Goal: Information Seeking & Learning: Understand process/instructions

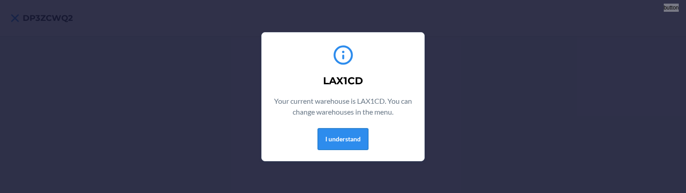
click at [366, 144] on button "I understand" at bounding box center [342, 139] width 51 height 22
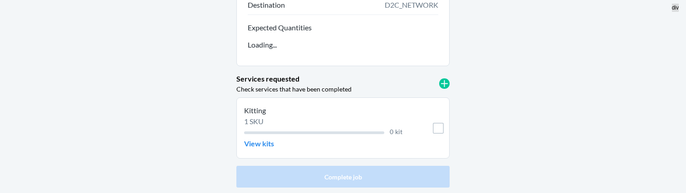
scroll to position [149, 0]
click at [271, 147] on p "View kits" at bounding box center [259, 143] width 30 height 11
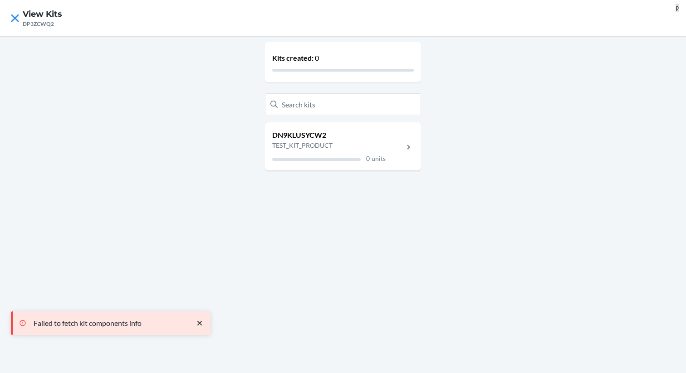
click at [319, 144] on p "TEST_KIT_PRODUCT" at bounding box center [328, 146] width 113 height 10
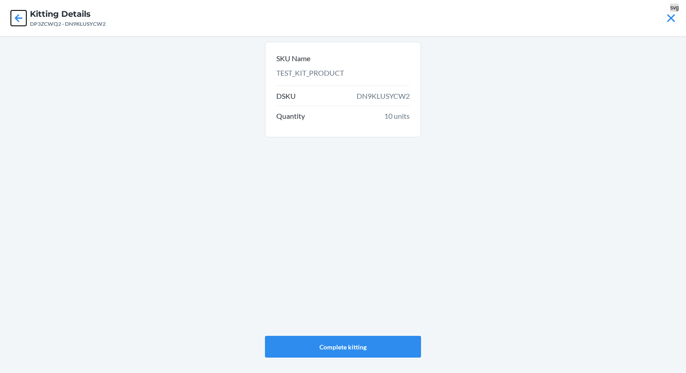
click at [17, 22] on icon at bounding box center [18, 17] width 15 height 15
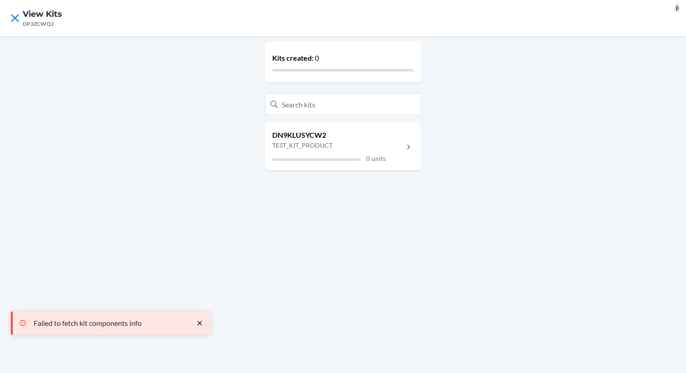
click at [300, 136] on p "DN9KLUSYCW2" at bounding box center [328, 135] width 113 height 11
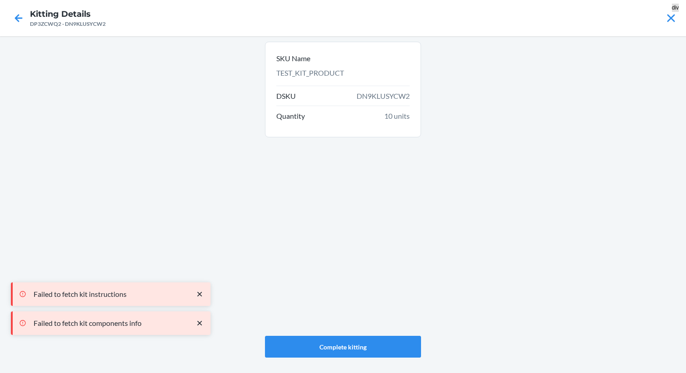
click at [91, 24] on div "DP3ZCWQ2 - DN9KLUSYCW2" at bounding box center [68, 24] width 76 height 8
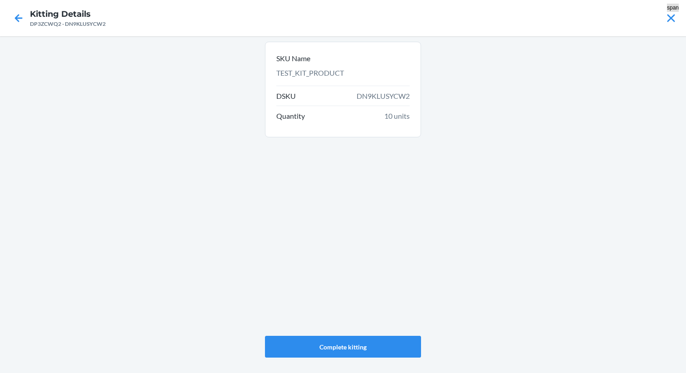
click at [375, 96] on span "DN9KLUSYCW2" at bounding box center [382, 96] width 53 height 11
copy span "DN9KLUSYCW2"
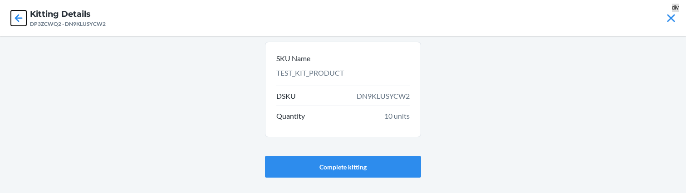
click at [21, 16] on icon at bounding box center [18, 17] width 15 height 15
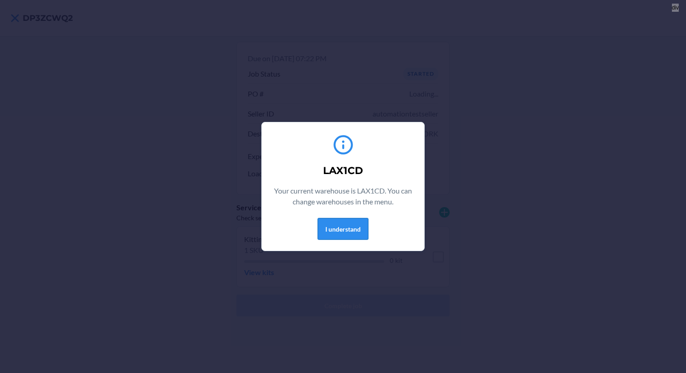
click at [340, 233] on button "I understand" at bounding box center [342, 229] width 51 height 22
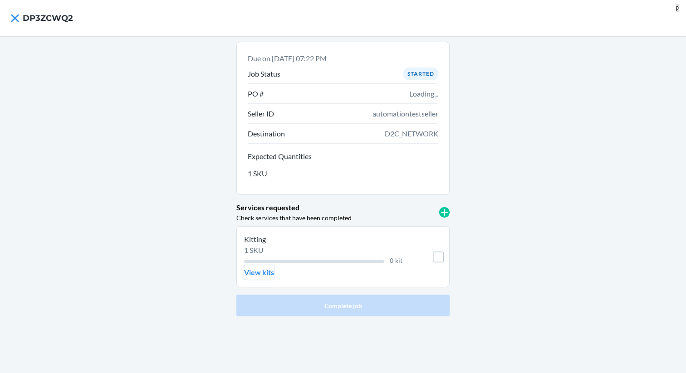
click at [258, 275] on p "View kits" at bounding box center [259, 272] width 30 height 11
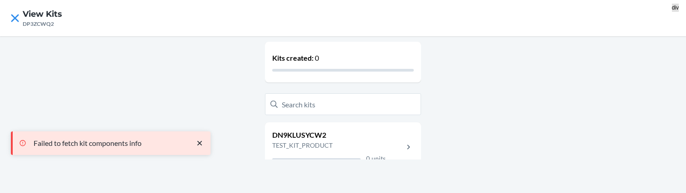
scroll to position [15, 0]
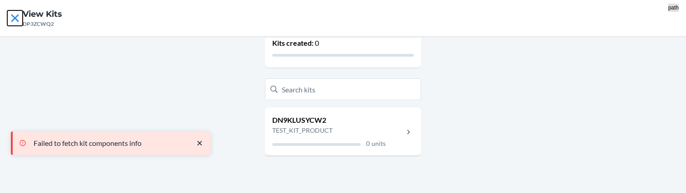
click at [16, 17] on icon at bounding box center [15, 18] width 8 height 8
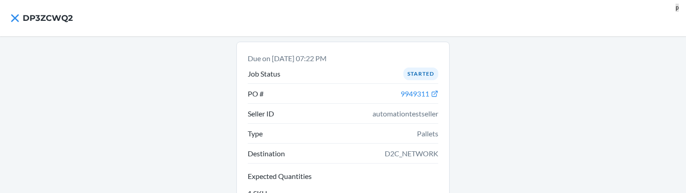
scroll to position [149, 0]
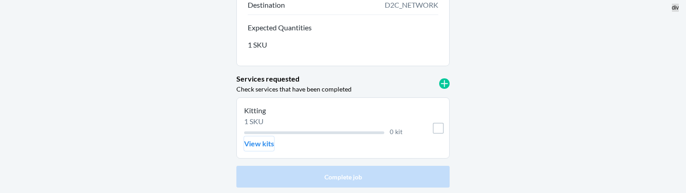
click at [272, 147] on p "View kits" at bounding box center [259, 143] width 30 height 11
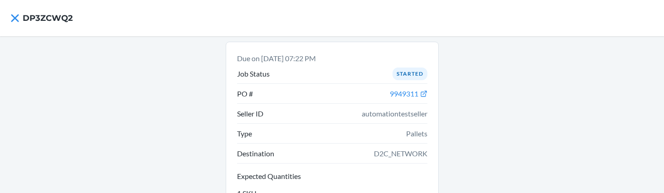
scroll to position [149, 0]
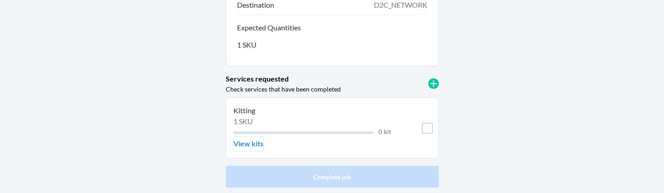
click at [251, 149] on p "View kits" at bounding box center [249, 143] width 30 height 11
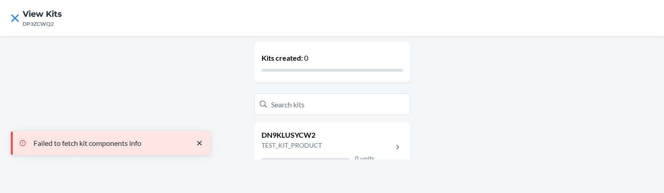
scroll to position [15, 0]
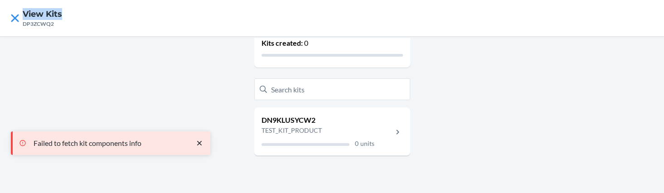
drag, startPoint x: 25, startPoint y: 13, endPoint x: 79, endPoint y: 13, distance: 54.0
click at [79, 13] on nav "View Kits DP3ZCWQ2" at bounding box center [332, 18] width 664 height 36
copy h4 "View Kits"
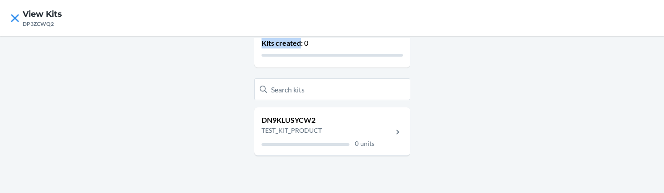
drag, startPoint x: 261, startPoint y: 44, endPoint x: 300, endPoint y: 43, distance: 38.5
click at [300, 43] on p "Kits created: 0" at bounding box center [332, 43] width 141 height 11
copy p "Kits created"
click at [331, 124] on p "DN9KLUSYCW2" at bounding box center [318, 120] width 113 height 11
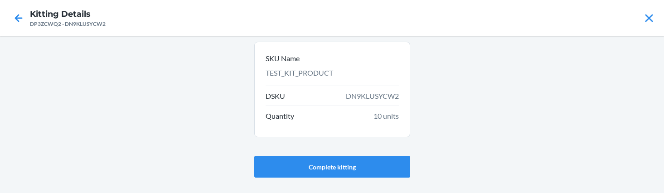
click at [440, 38] on div "SKU Name TEST_KIT_PRODUCT DSKU DN9KLUSYCW2 Quantity 10 units Complete kitting" at bounding box center [332, 114] width 664 height 157
click at [18, 21] on icon at bounding box center [19, 18] width 8 height 8
